Goal: Entertainment & Leisure: Consume media (video, audio)

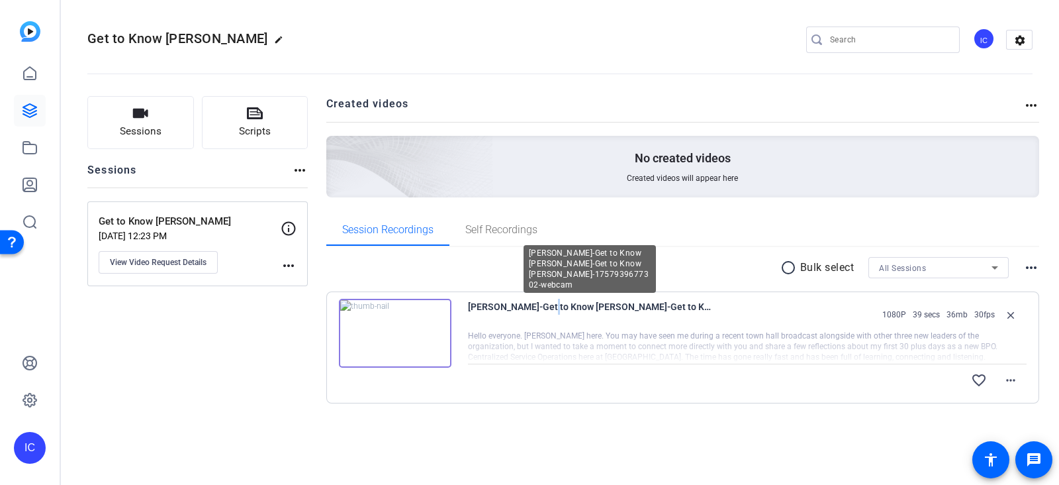
click at [532, 324] on span "[PERSON_NAME]-Get to Know [PERSON_NAME]-Get to Know [PERSON_NAME]-1757939677302…" at bounding box center [590, 315] width 245 height 32
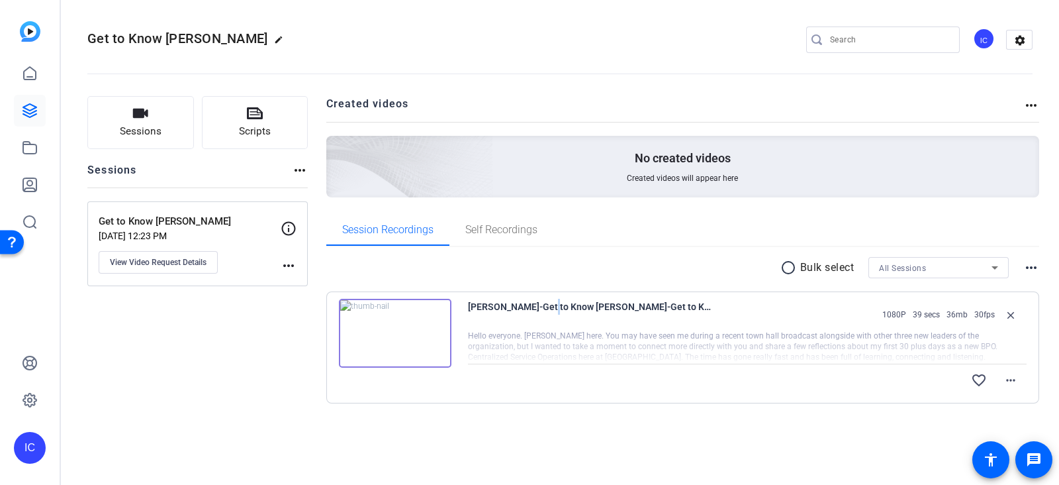
click at [394, 338] on img at bounding box center [395, 333] width 113 height 69
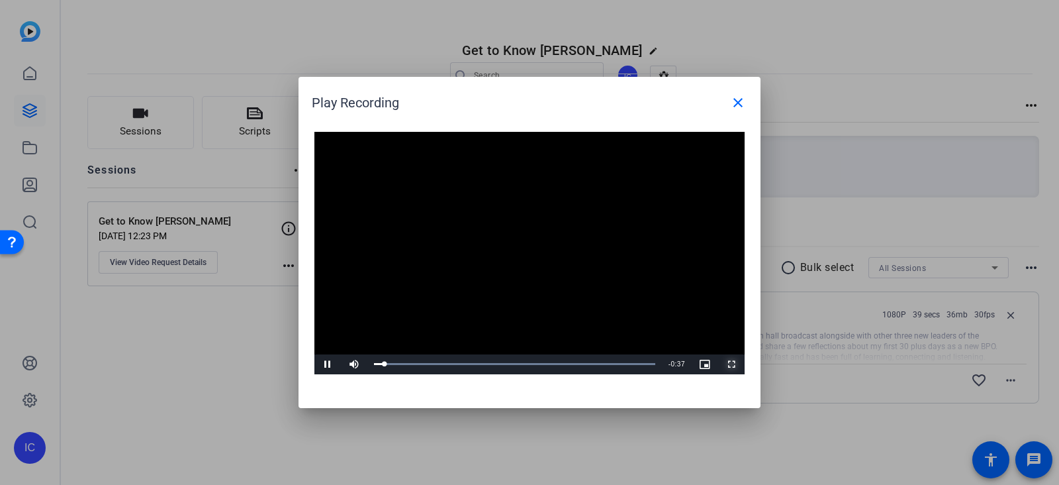
click at [728, 364] on span "Video Player" at bounding box center [731, 364] width 26 height 0
click at [249, 364] on div at bounding box center [529, 242] width 1059 height 485
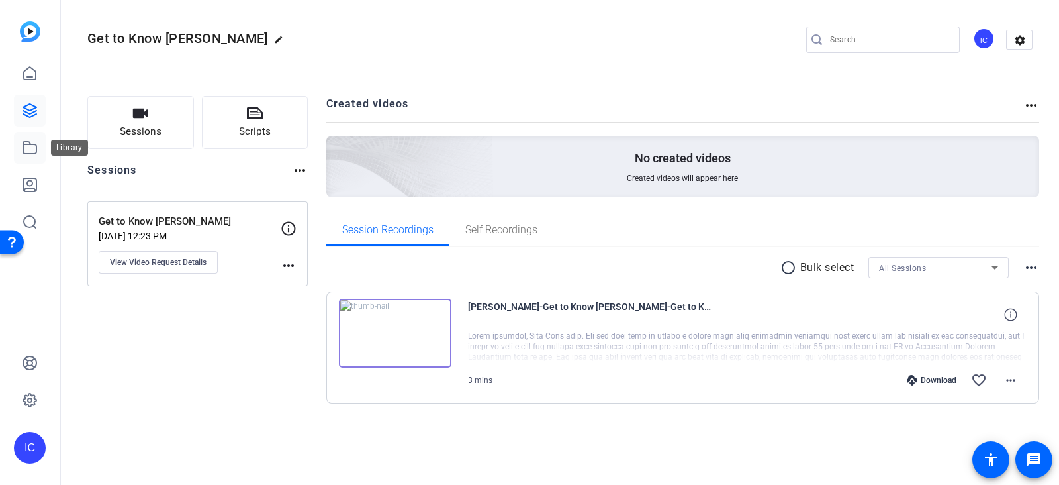
click at [31, 148] on icon at bounding box center [30, 148] width 16 height 16
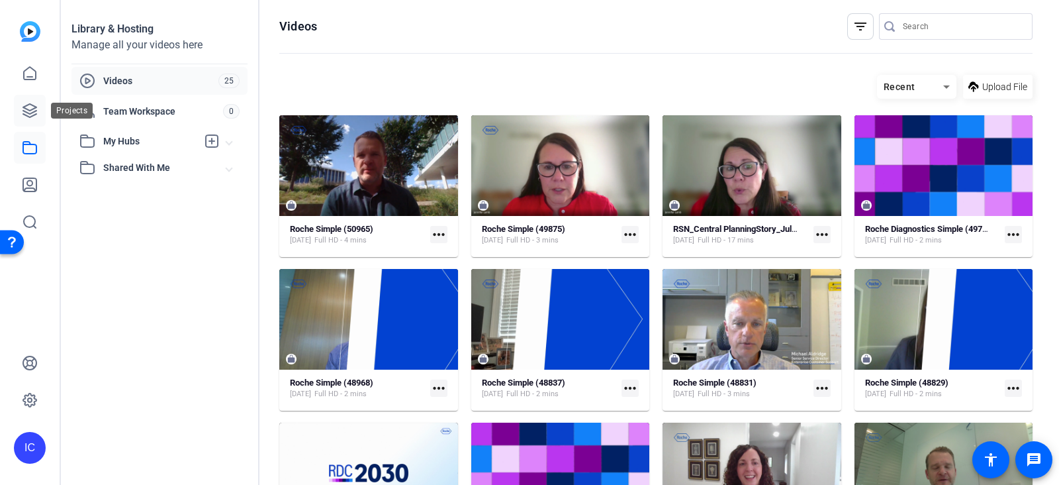
click at [32, 111] on icon at bounding box center [30, 111] width 16 height 16
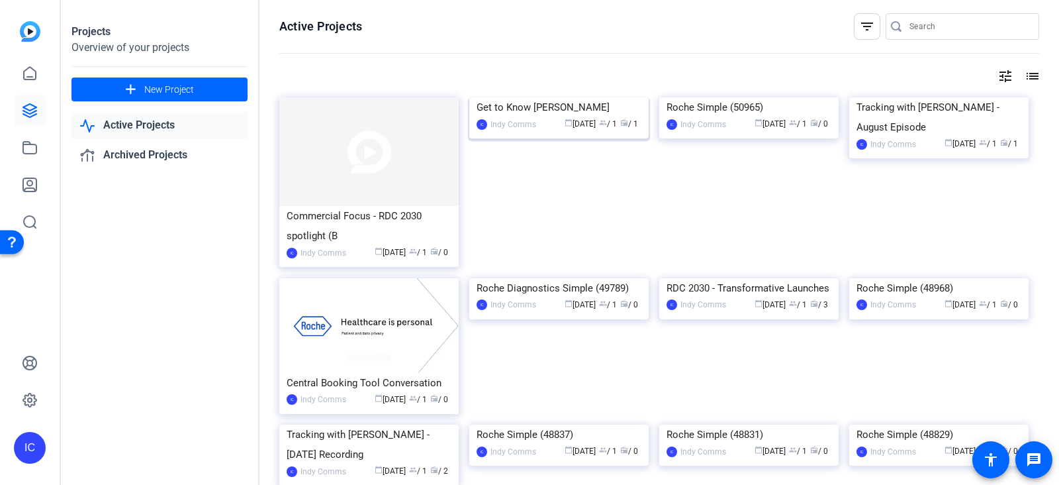
click at [538, 117] on div "Get to Know [PERSON_NAME]" at bounding box center [559, 107] width 165 height 20
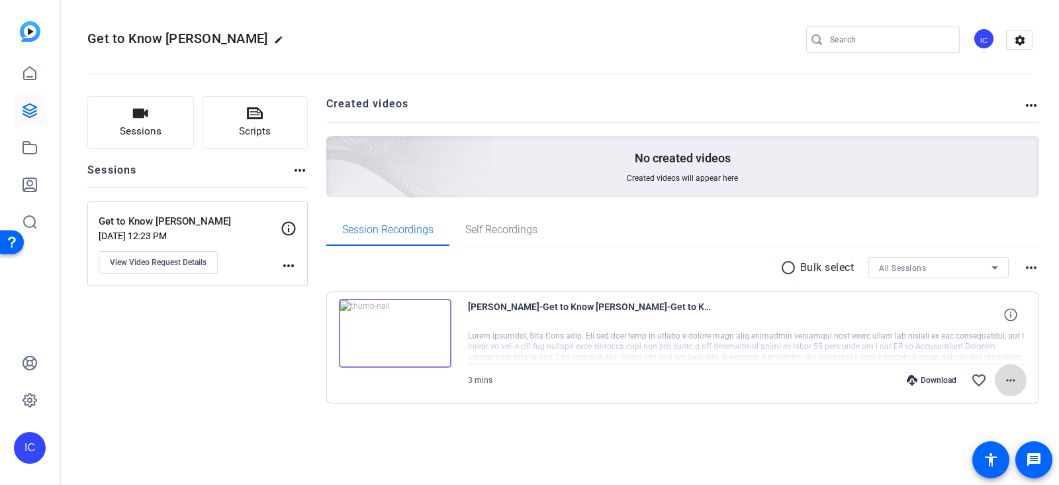
click at [1008, 380] on mat-icon "more_horiz" at bounding box center [1011, 380] width 16 height 16
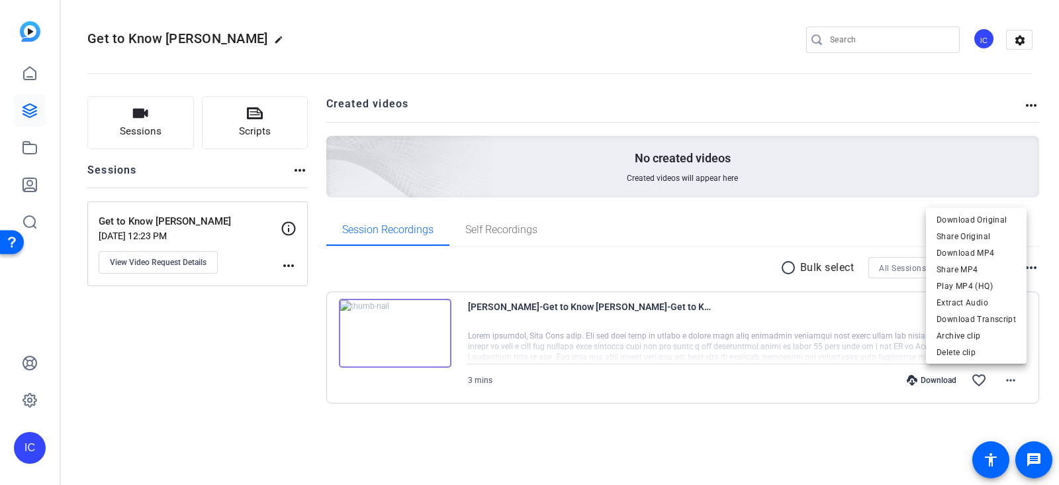
click at [750, 426] on div at bounding box center [529, 242] width 1059 height 485
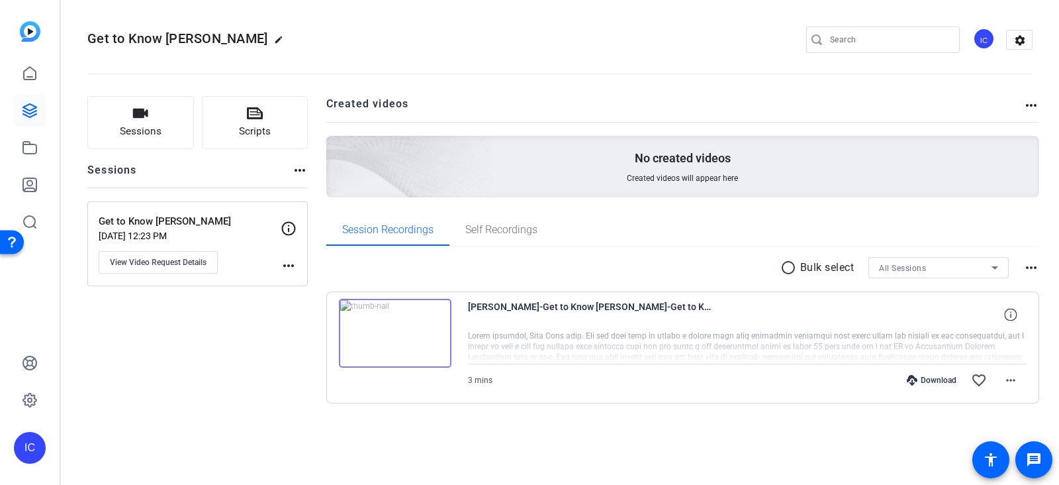
click at [934, 346] on div at bounding box center [747, 346] width 559 height 33
click at [407, 352] on img at bounding box center [395, 333] width 113 height 69
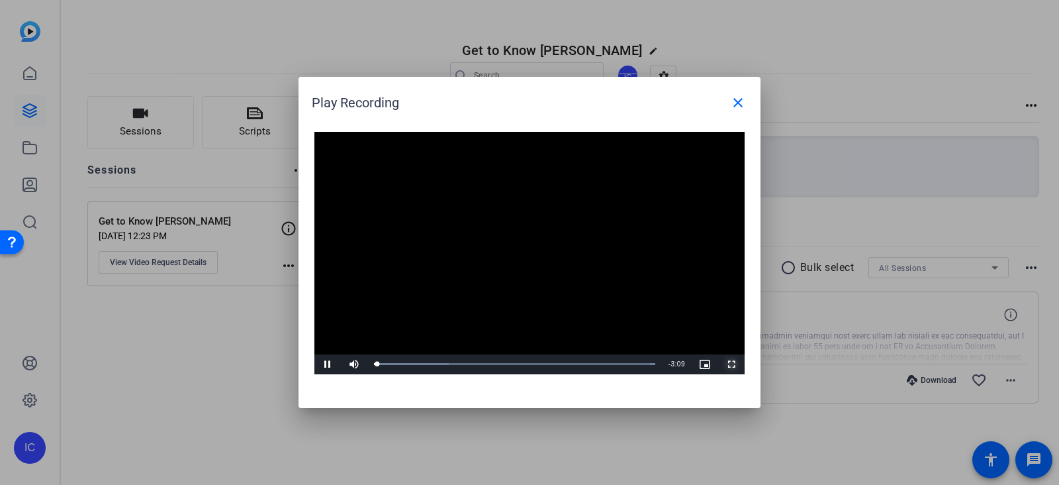
drag, startPoint x: 736, startPoint y: 358, endPoint x: 734, endPoint y: 432, distance: 74.2
click at [735, 364] on span "Video Player" at bounding box center [731, 364] width 26 height 0
click at [740, 97] on mat-icon "close" at bounding box center [738, 103] width 16 height 16
